Goal: Information Seeking & Learning: Learn about a topic

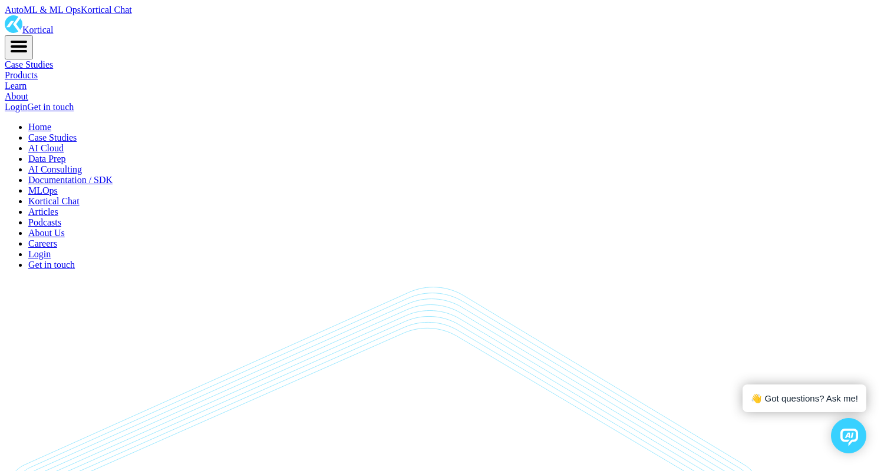
scroll to position [8635, 0]
